Goal: Task Accomplishment & Management: Manage account settings

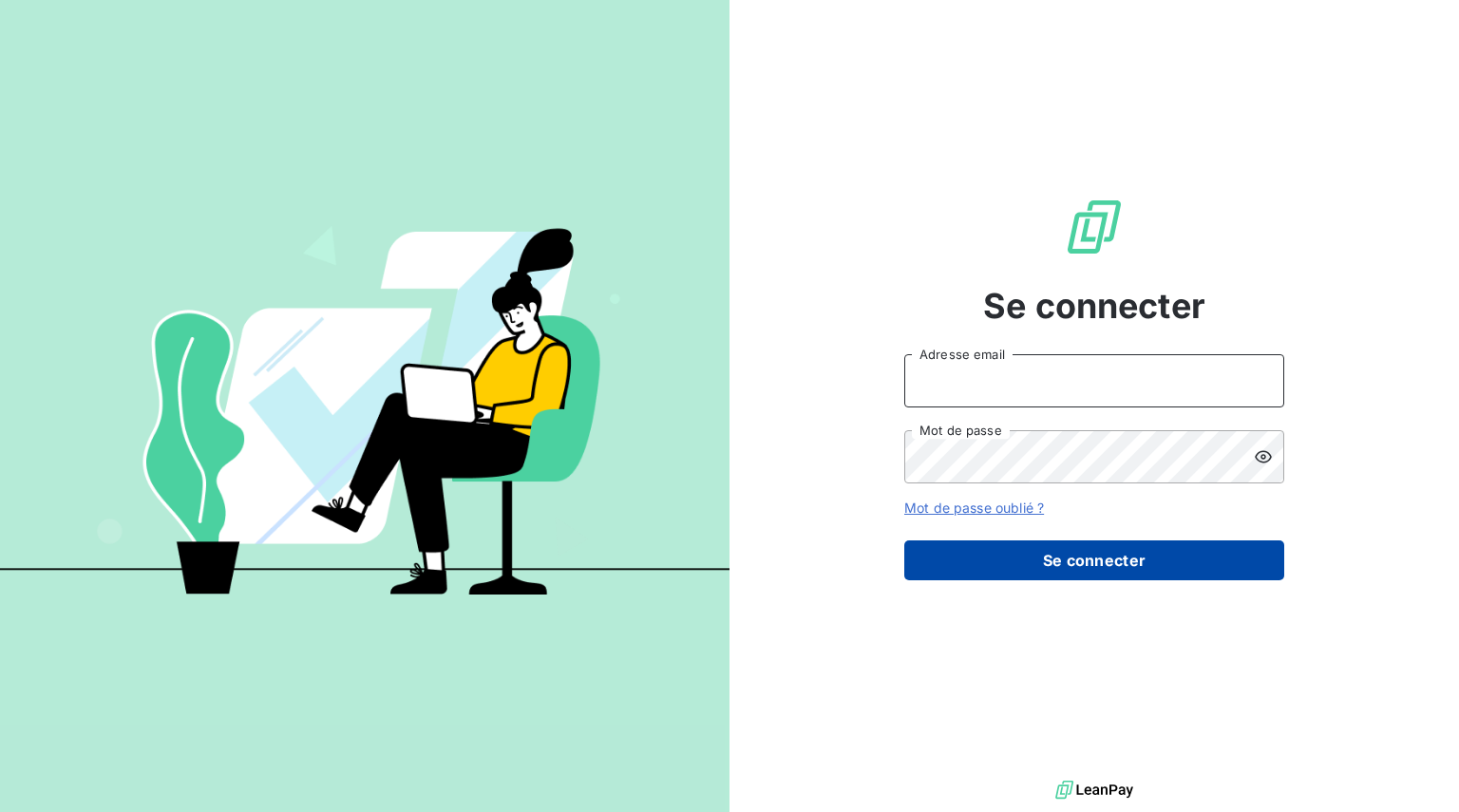
type input "[EMAIL_ADDRESS][DOMAIN_NAME]"
click at [1084, 554] on button "Se connecter" at bounding box center [1094, 560] width 380 height 40
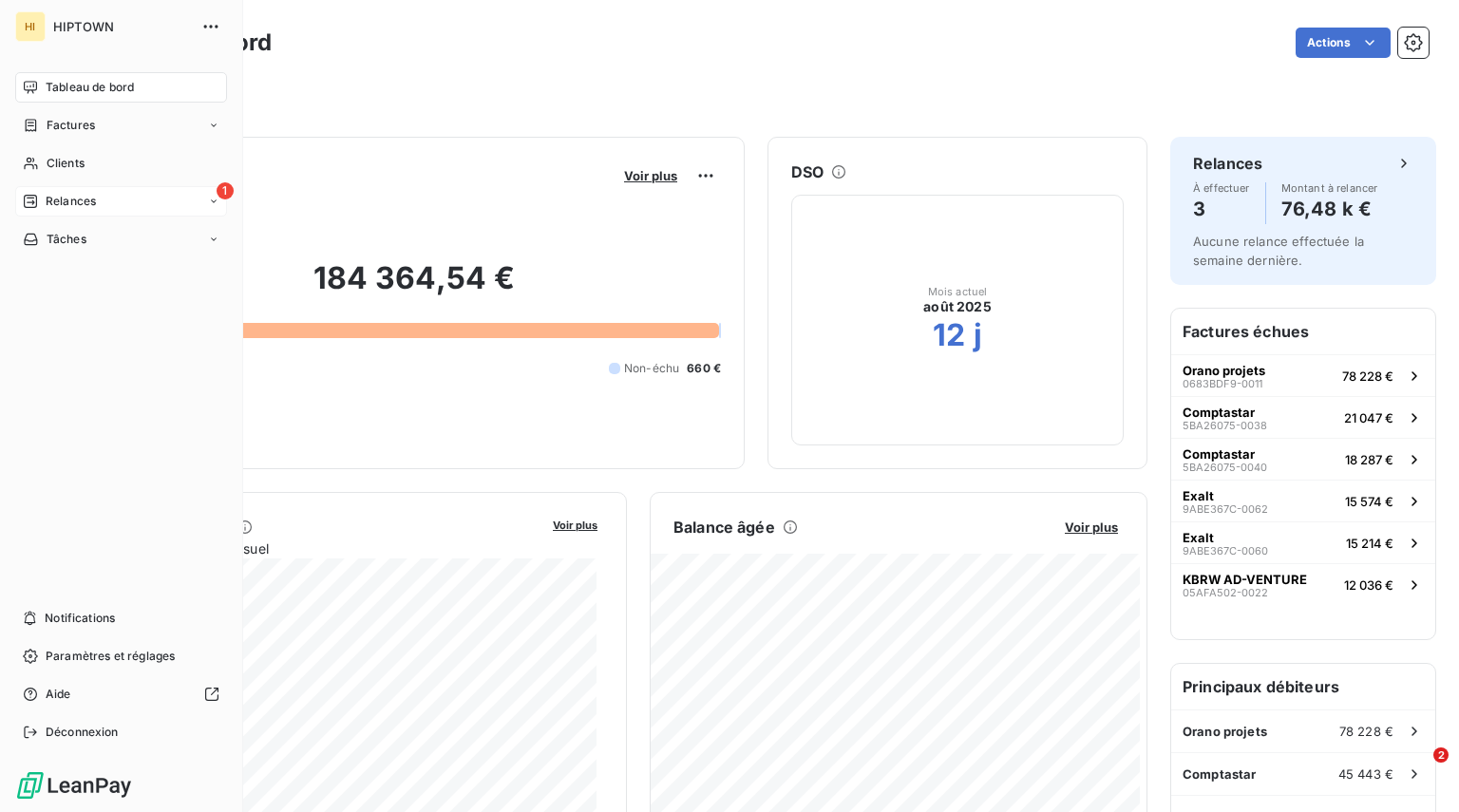
click at [104, 204] on div "1 Relances" at bounding box center [120, 201] width 211 height 30
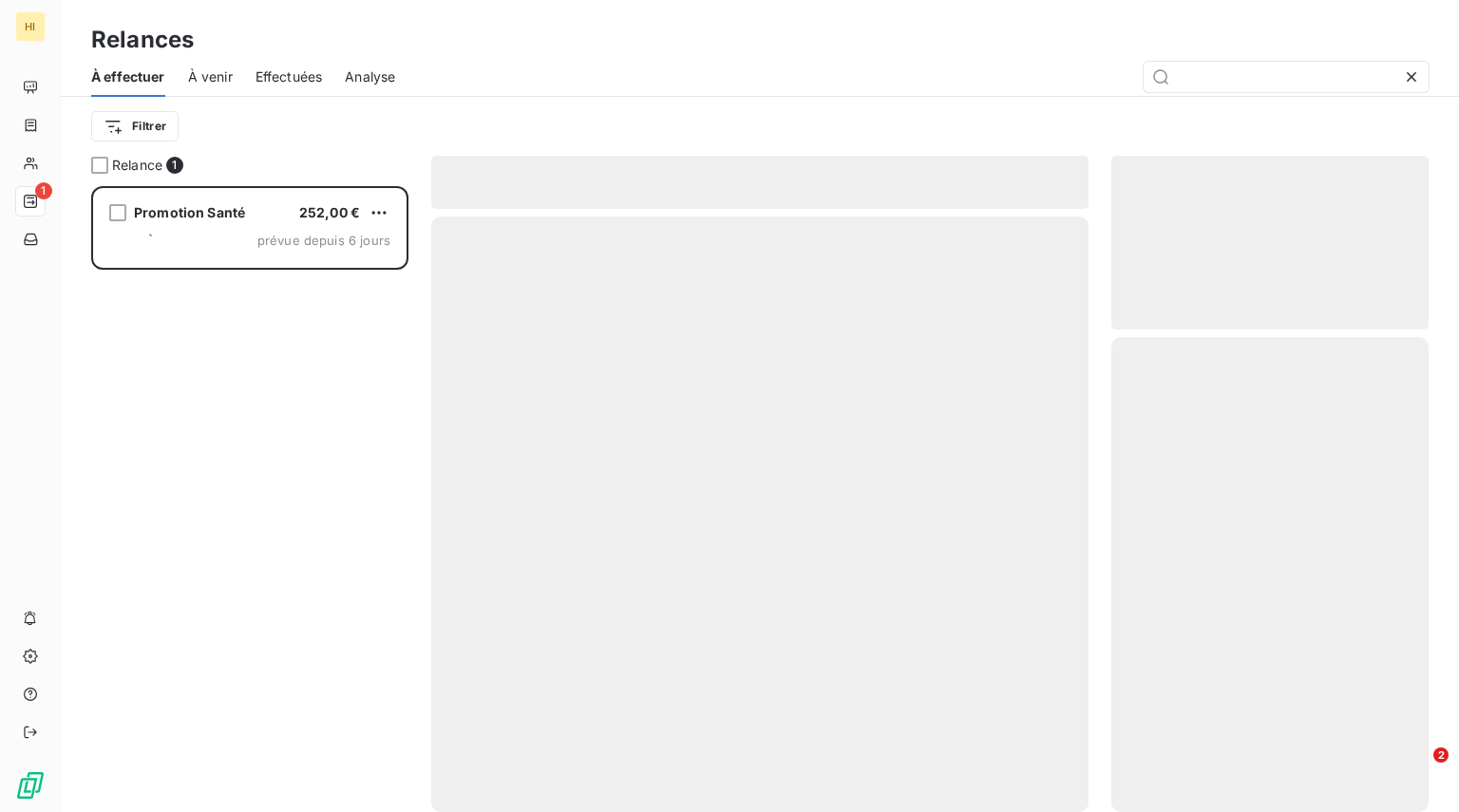
scroll to position [611, 303]
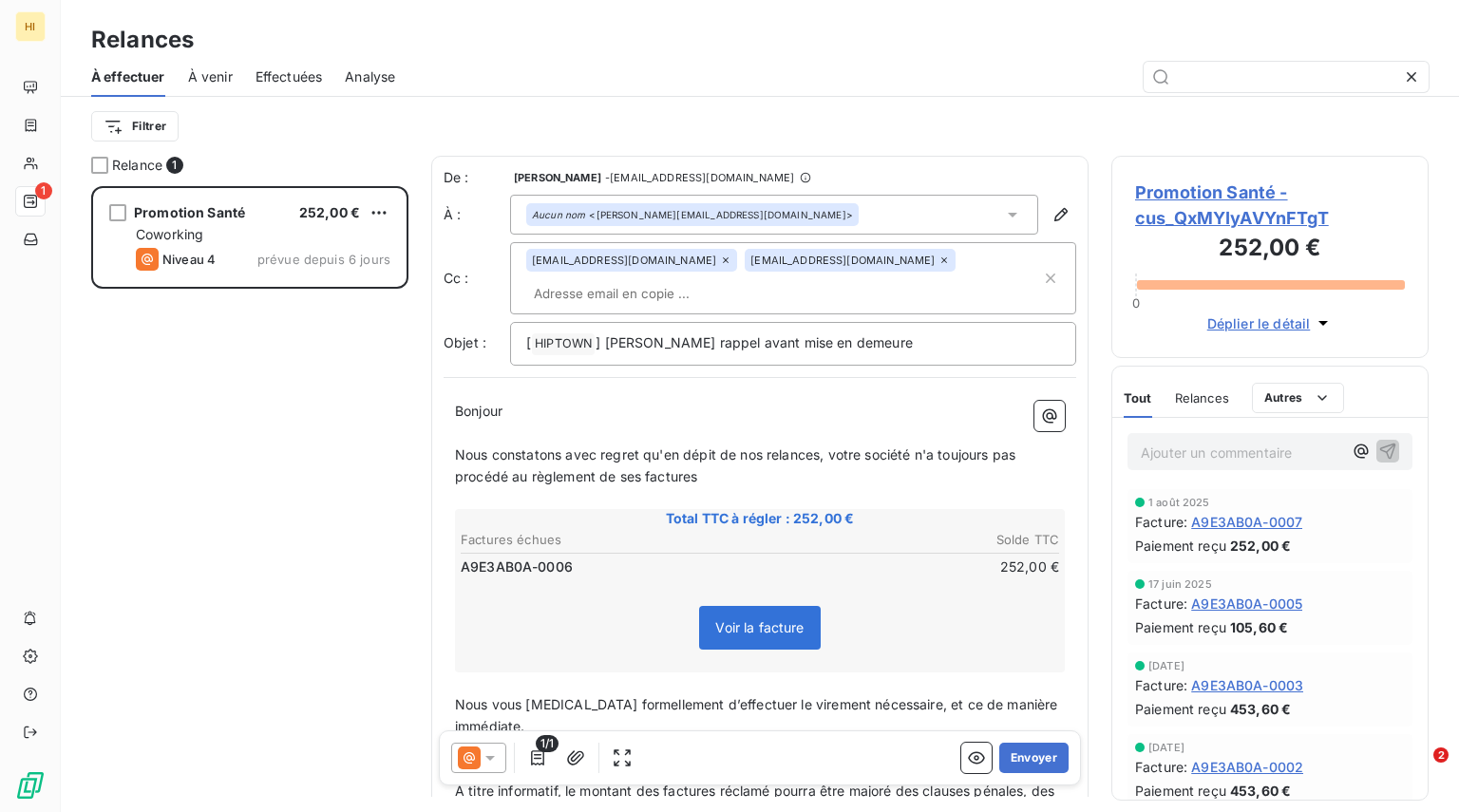
click at [302, 51] on div "Relances" at bounding box center [760, 39] width 1398 height 34
click at [298, 71] on span "Effectuées" at bounding box center [289, 77] width 68 height 19
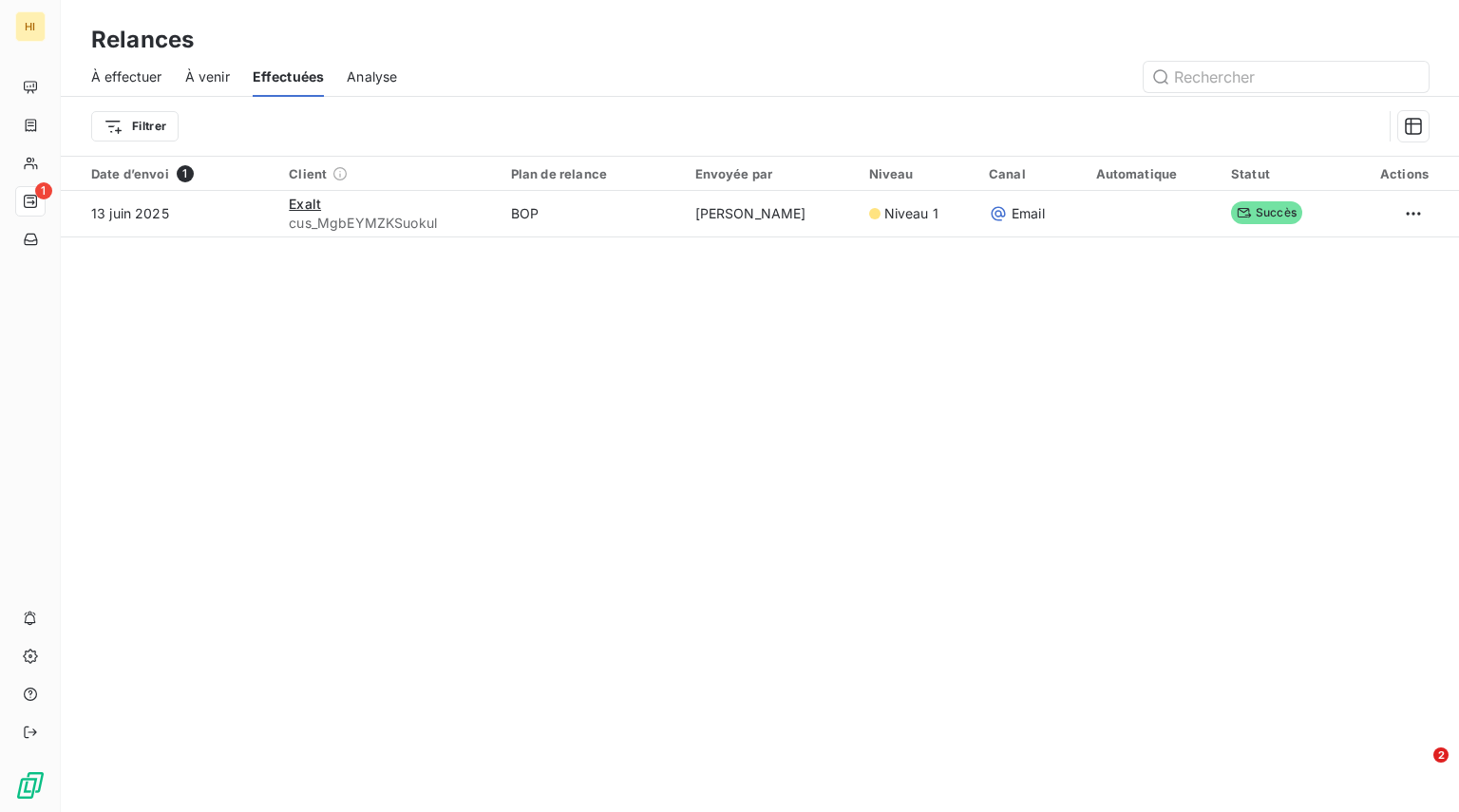
click at [143, 77] on span "À effectuer" at bounding box center [127, 77] width 71 height 19
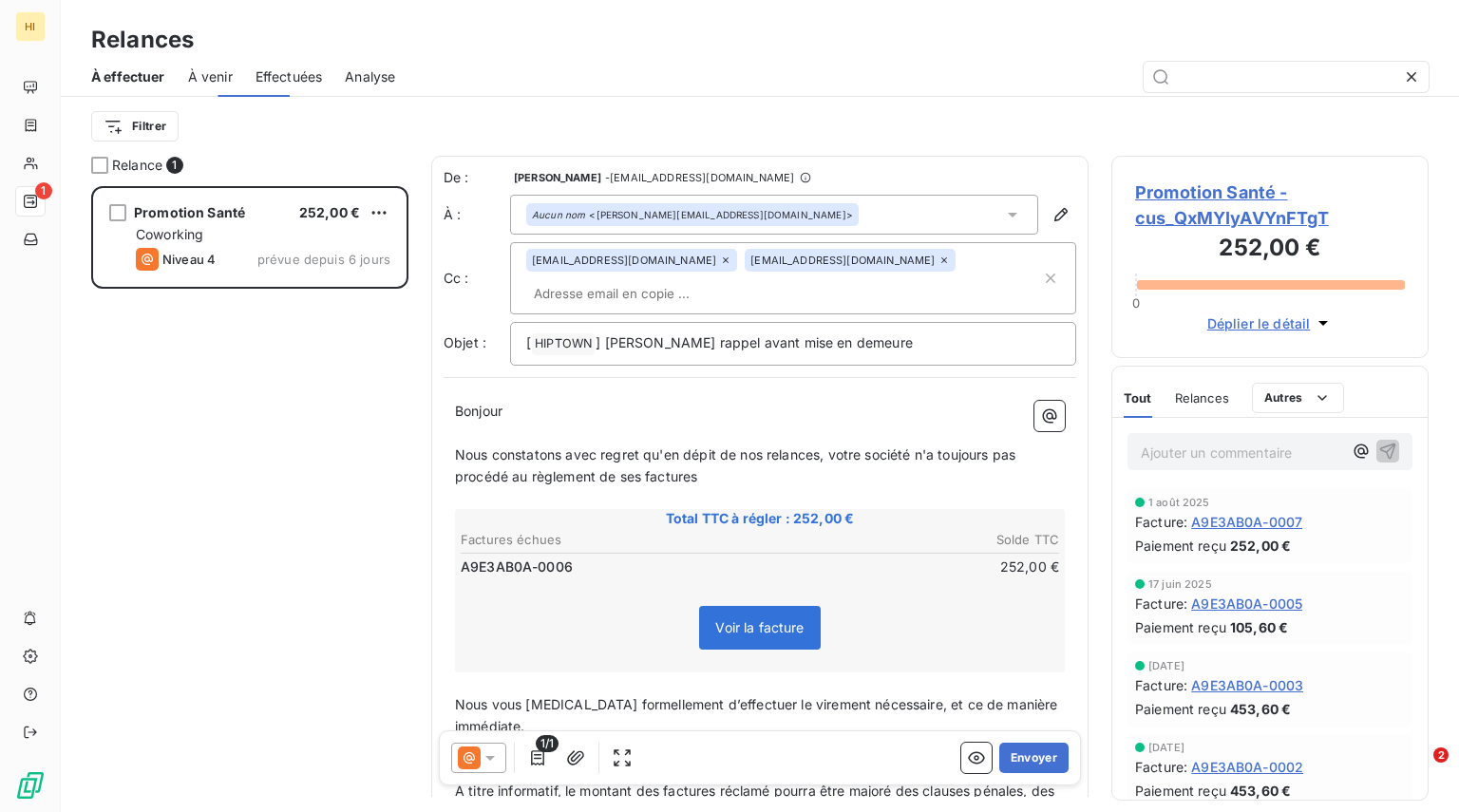
scroll to position [611, 303]
